Goal: Information Seeking & Learning: Learn about a topic

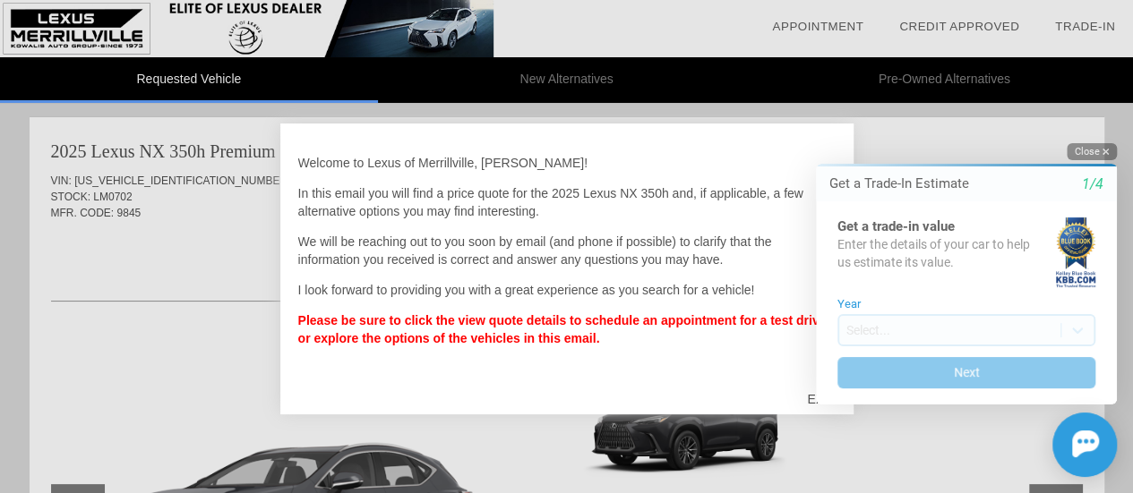
click at [1090, 151] on button "Close" at bounding box center [1091, 151] width 50 height 17
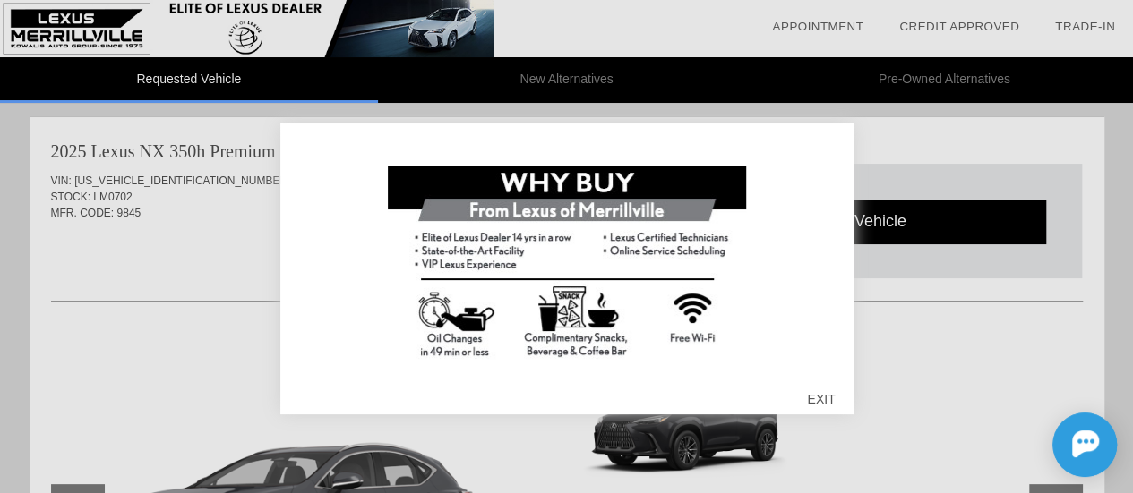
scroll to position [226, 0]
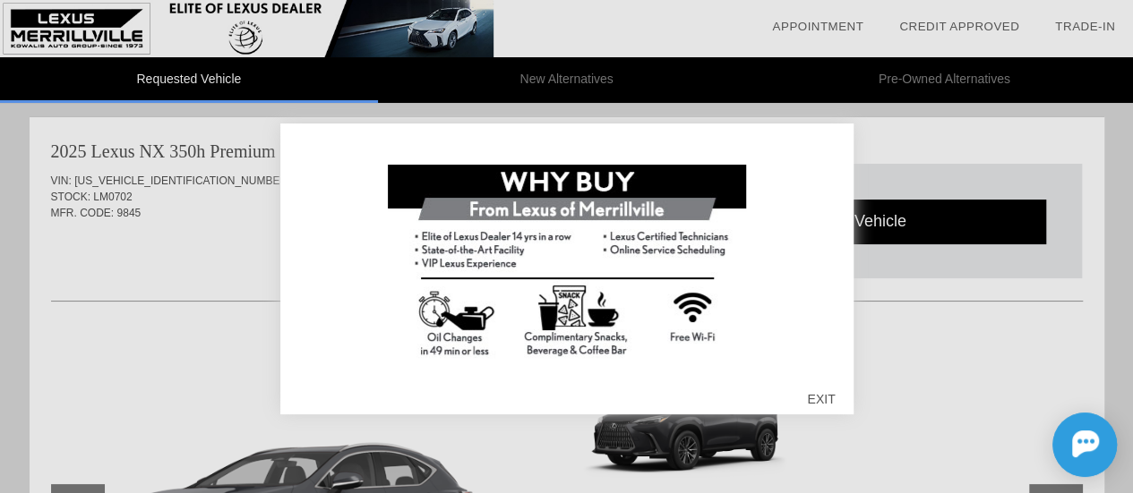
click at [828, 402] on div "EXIT" at bounding box center [821, 399] width 64 height 54
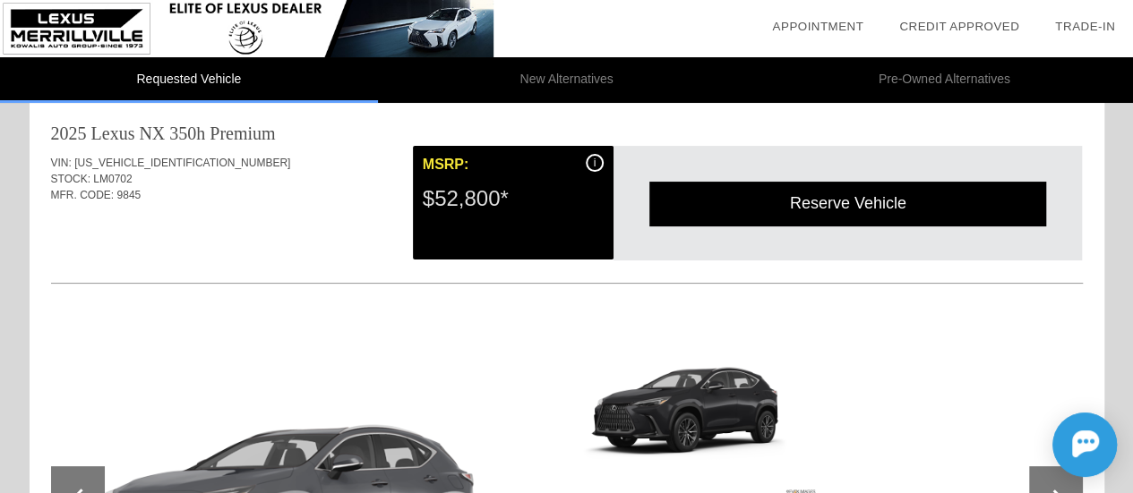
scroll to position [0, 0]
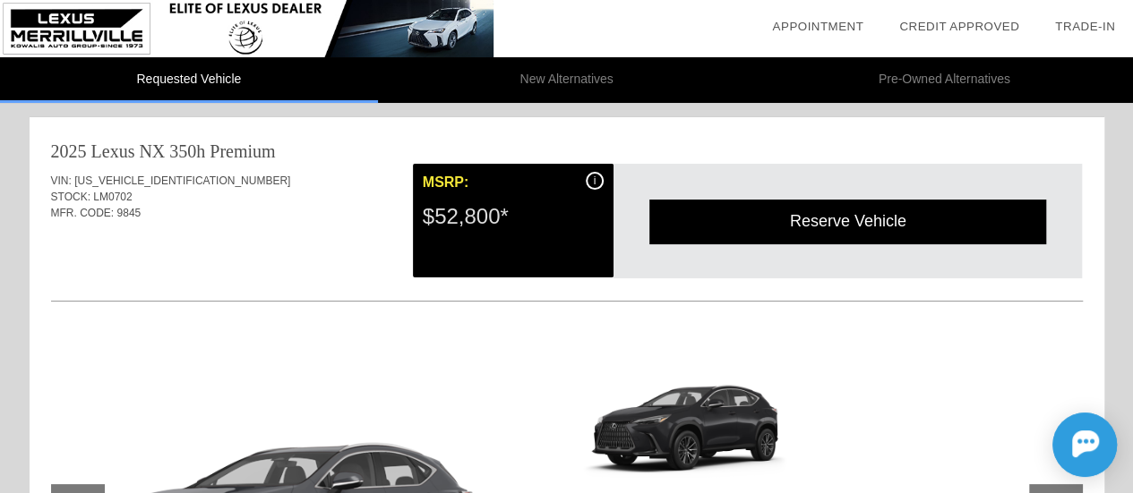
click at [594, 178] on span "i" at bounding box center [595, 181] width 3 height 13
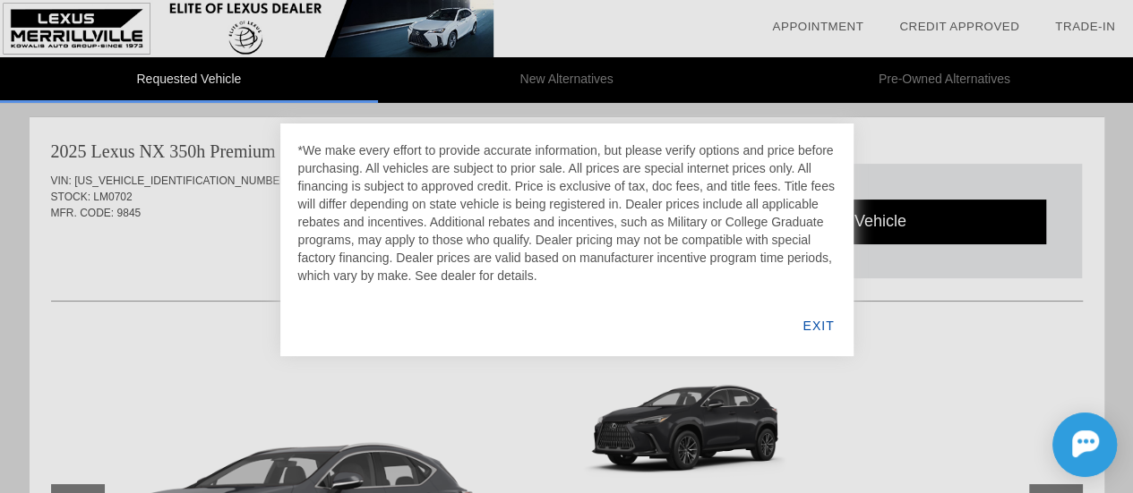
click at [822, 332] on div "EXIT" at bounding box center [817, 325] width 69 height 61
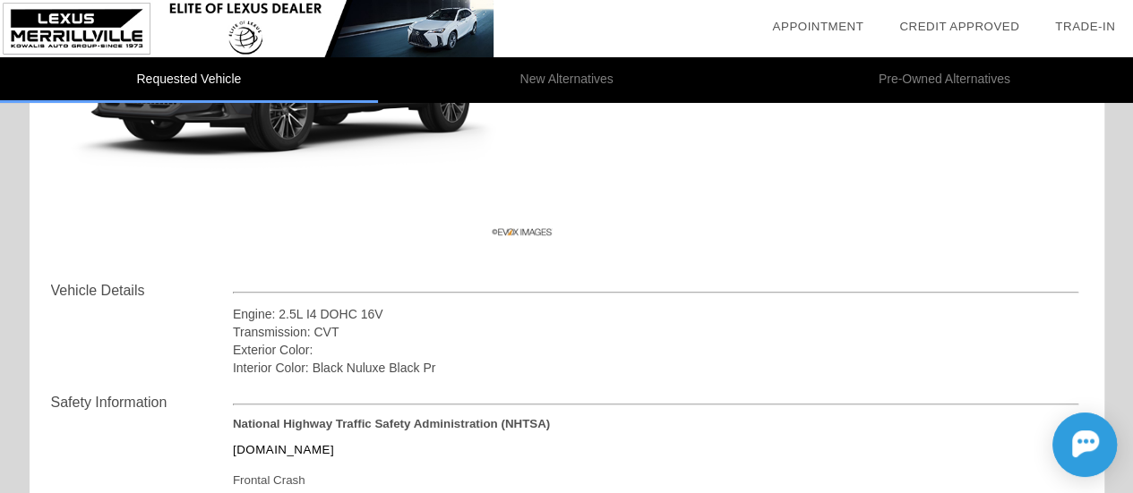
scroll to position [269, 0]
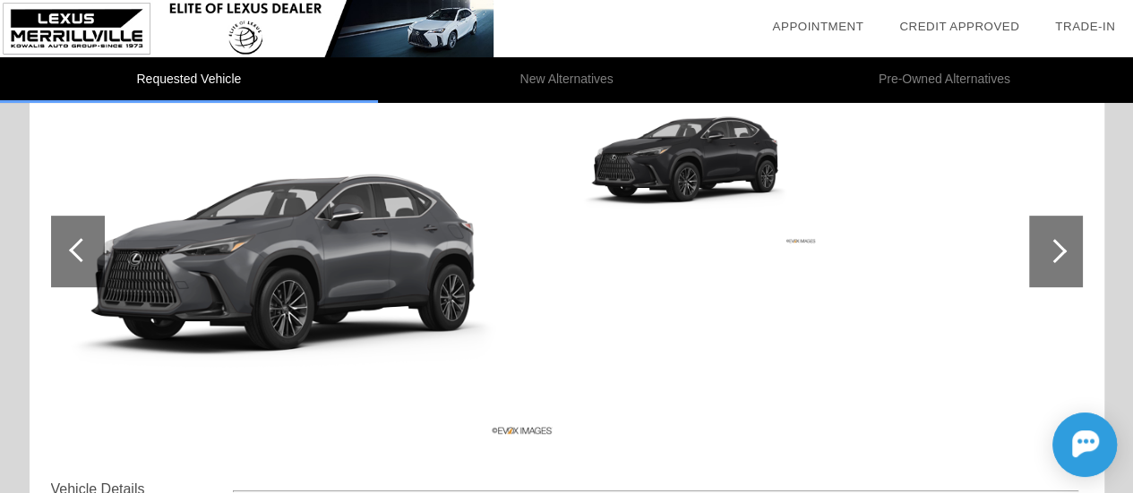
click at [1047, 257] on div at bounding box center [1056, 252] width 54 height 72
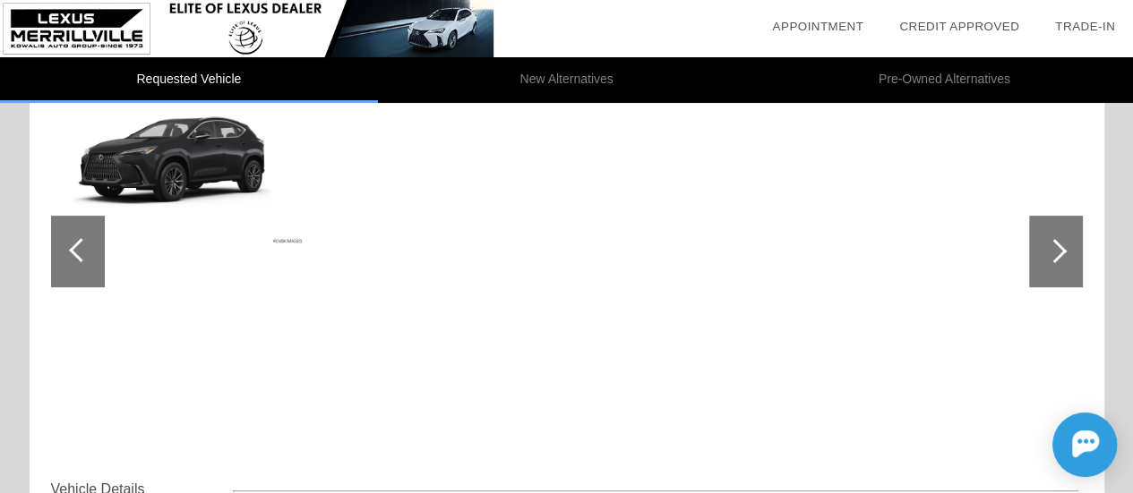
click at [1047, 257] on div at bounding box center [1056, 252] width 54 height 72
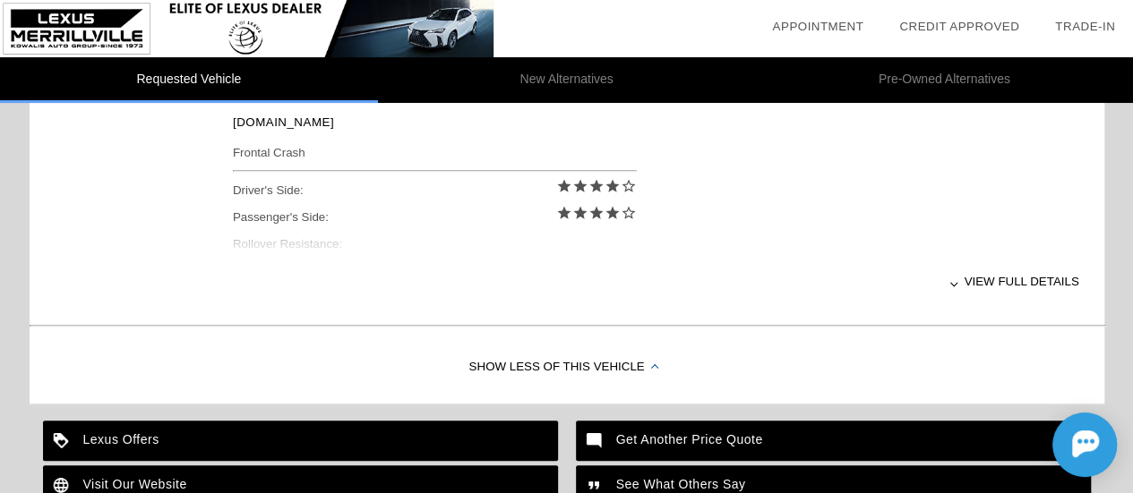
scroll to position [716, 0]
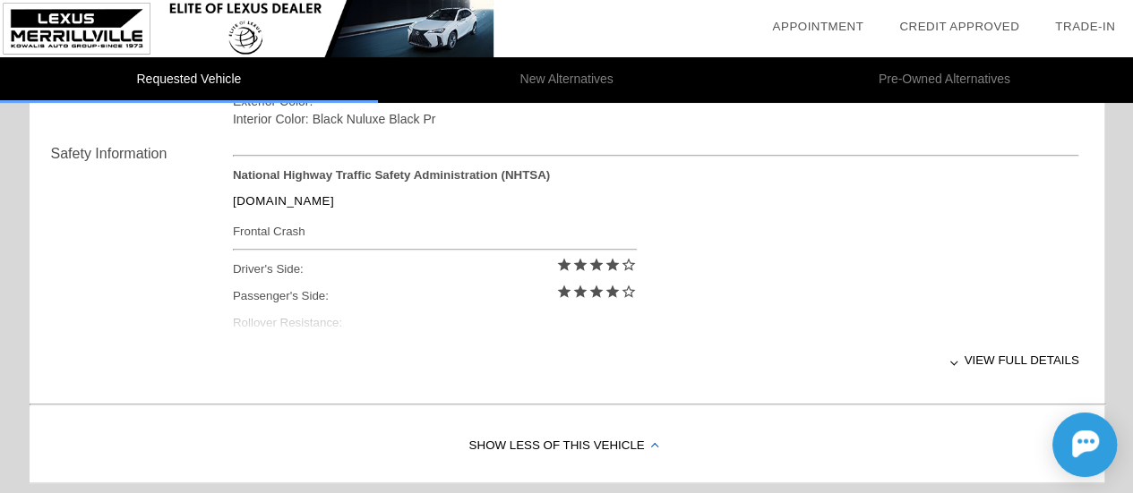
click at [1016, 350] on div "View full details" at bounding box center [656, 360] width 846 height 44
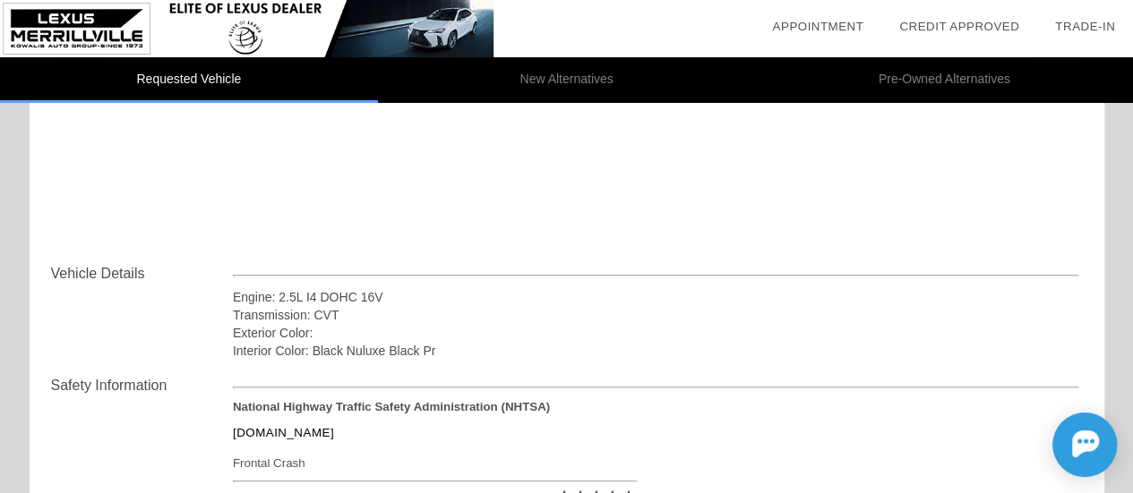
scroll to position [0, 0]
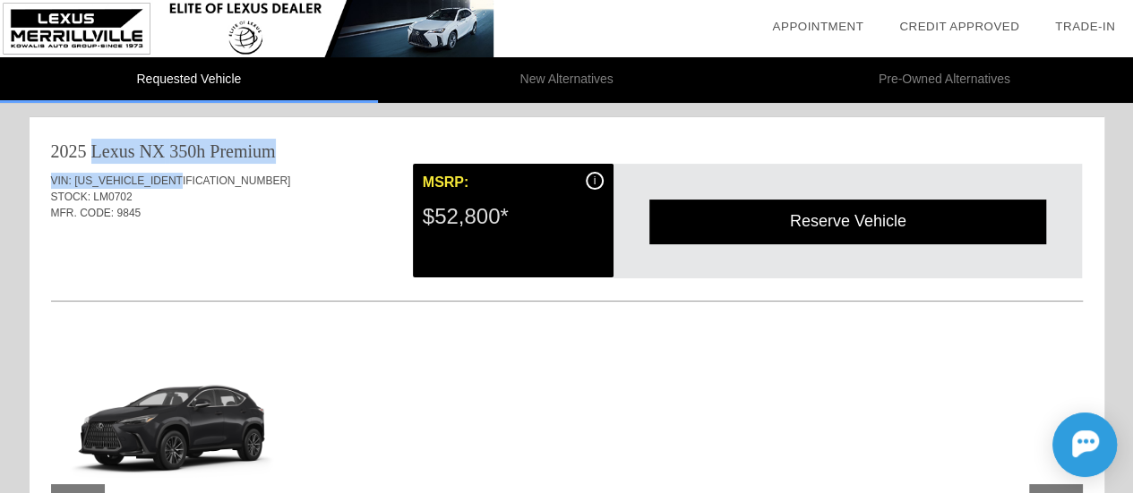
drag, startPoint x: 193, startPoint y: 178, endPoint x: 36, endPoint y: 150, distance: 160.2
copy div "2025 Lexus NX 350h Premium VIN: [US_VEHICLE_IDENTIFICATION_NUMBER]"
